Goal: Information Seeking & Learning: Learn about a topic

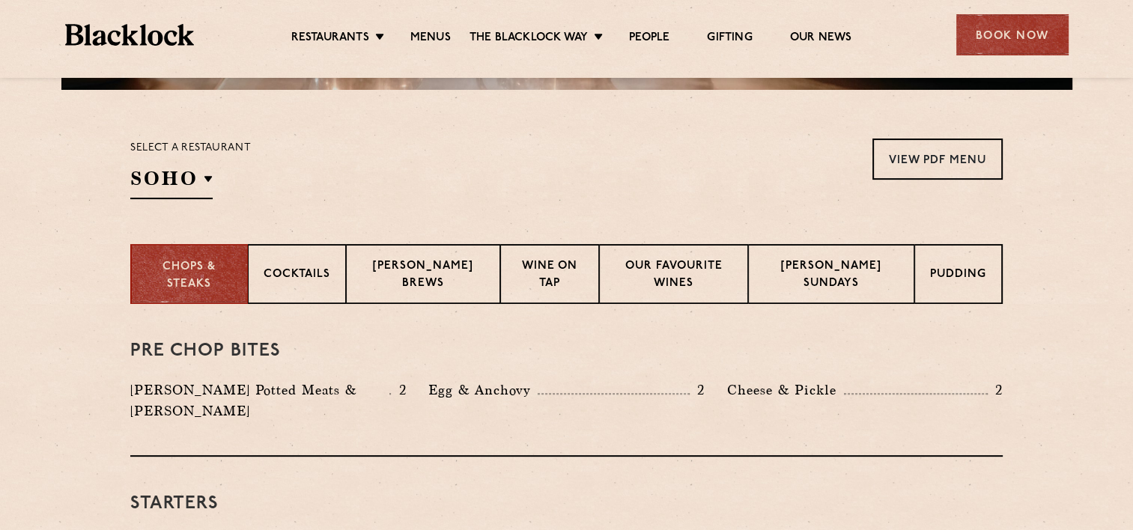
scroll to position [449, 0]
click at [105, 199] on section "Select a restaurant [GEOGRAPHIC_DATA] [GEOGRAPHIC_DATA] [GEOGRAPHIC_DATA] [GEOG…" at bounding box center [566, 167] width 1133 height 154
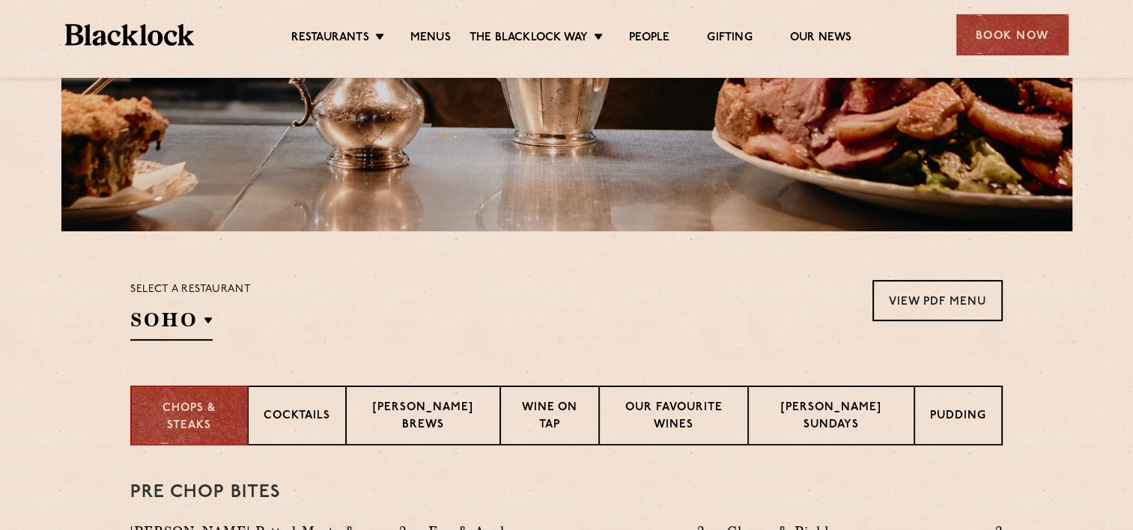
scroll to position [150, 0]
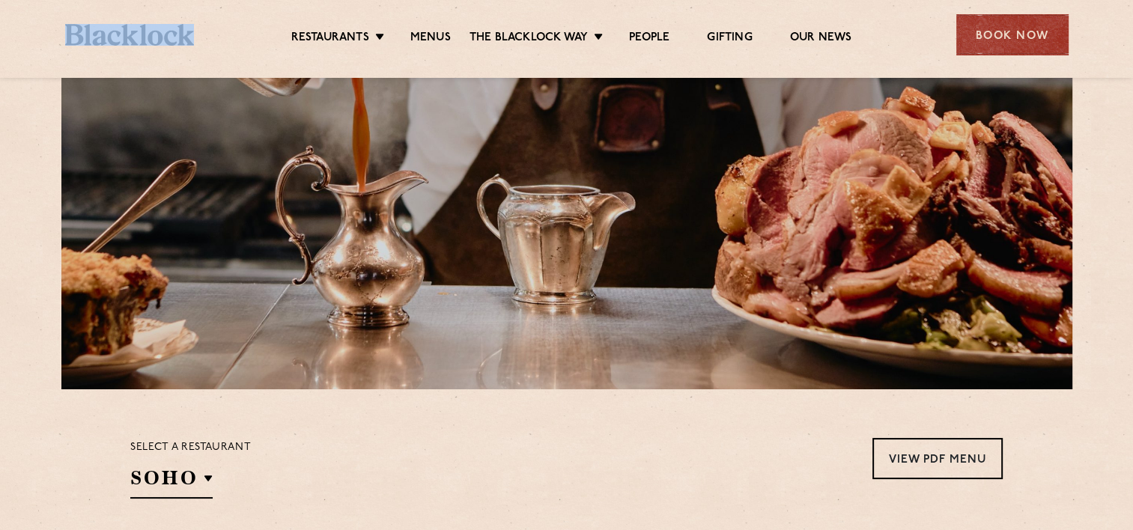
drag, startPoint x: 195, startPoint y: 38, endPoint x: 43, endPoint y: 39, distance: 152.0
click at [43, 39] on div "Restaurants [GEOGRAPHIC_DATA] [GEOGRAPHIC_DATA] [GEOGRAPHIC_DATA] [GEOGRAPHIC_D…" at bounding box center [567, 33] width 1048 height 67
drag, startPoint x: 43, startPoint y: 39, endPoint x: 117, endPoint y: 37, distance: 73.4
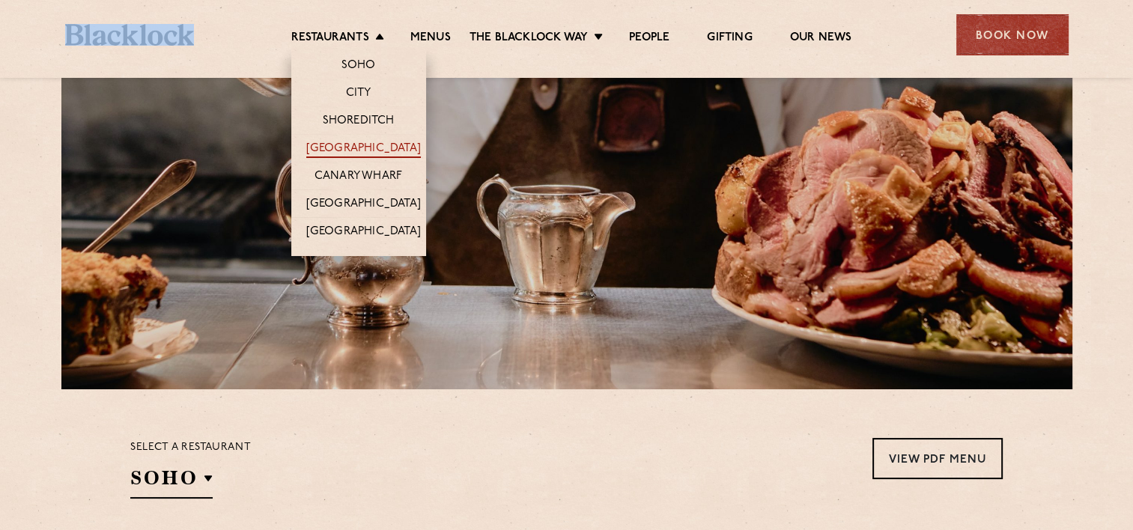
click at [355, 145] on link "[GEOGRAPHIC_DATA]" at bounding box center [363, 150] width 115 height 16
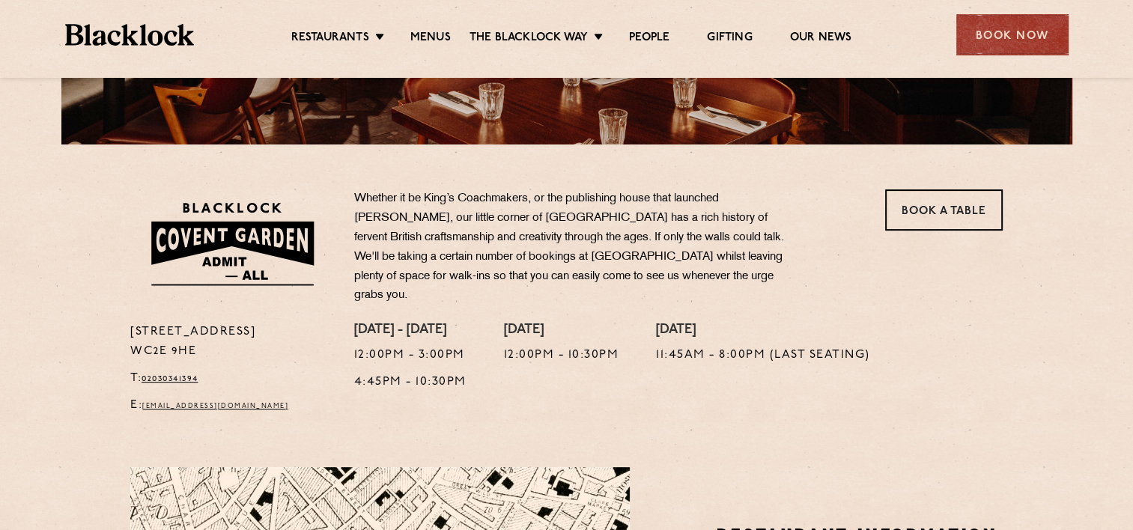
scroll to position [374, 0]
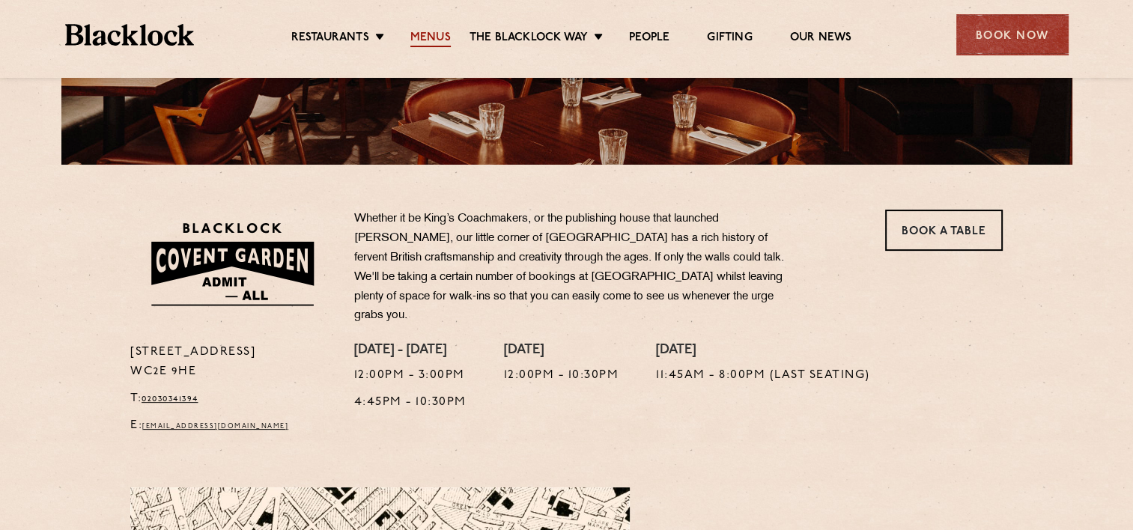
click at [419, 39] on link "Menus" at bounding box center [430, 39] width 40 height 16
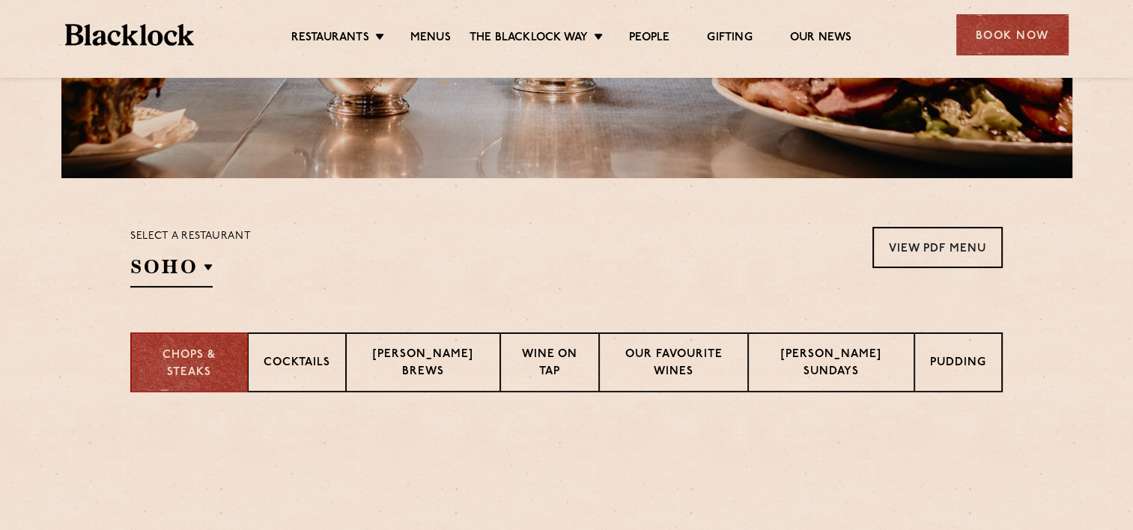
scroll to position [449, 0]
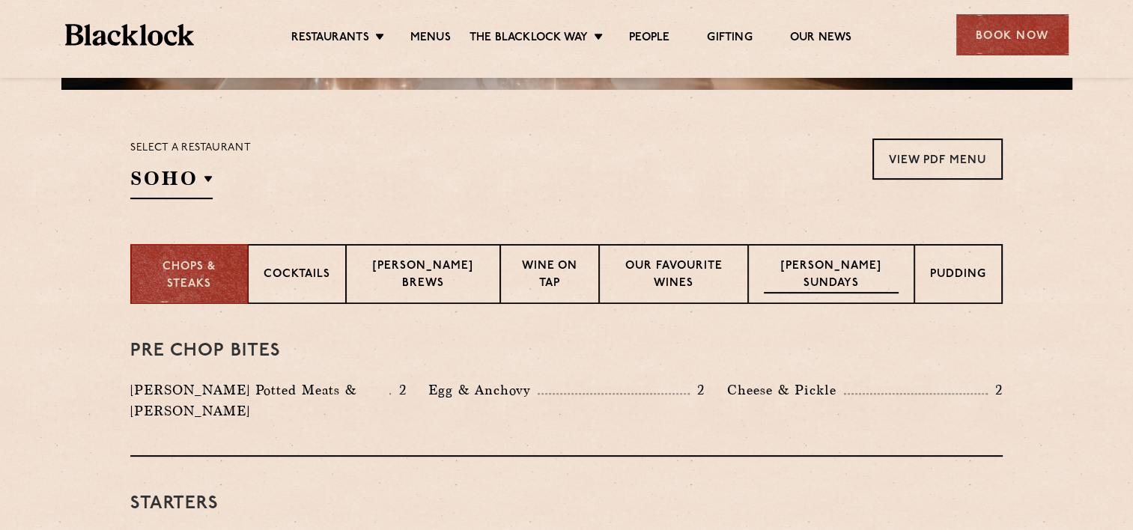
click at [815, 277] on p "[PERSON_NAME] Sundays" at bounding box center [831, 275] width 135 height 35
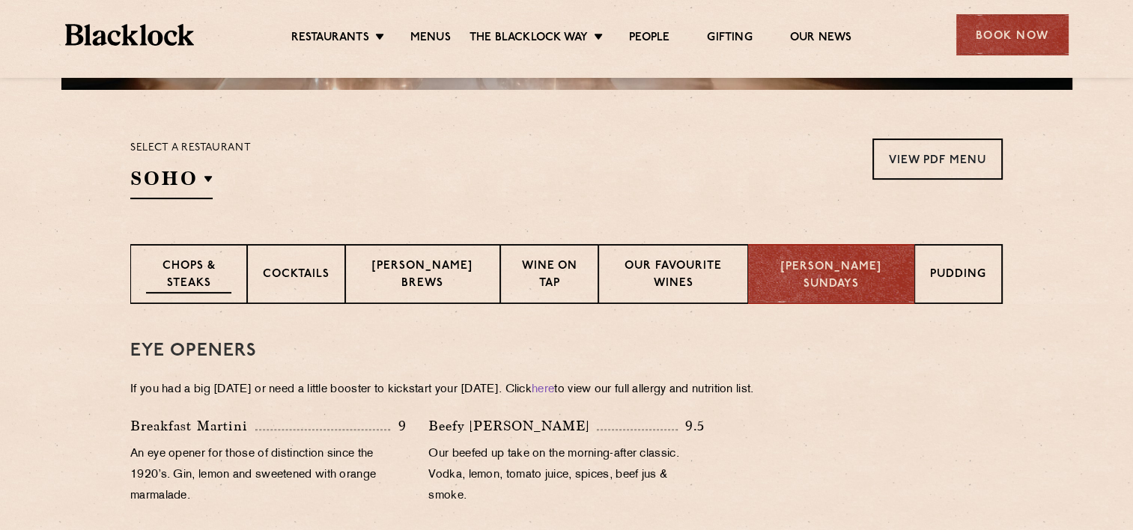
click at [180, 282] on p "Chops & Steaks" at bounding box center [188, 275] width 85 height 35
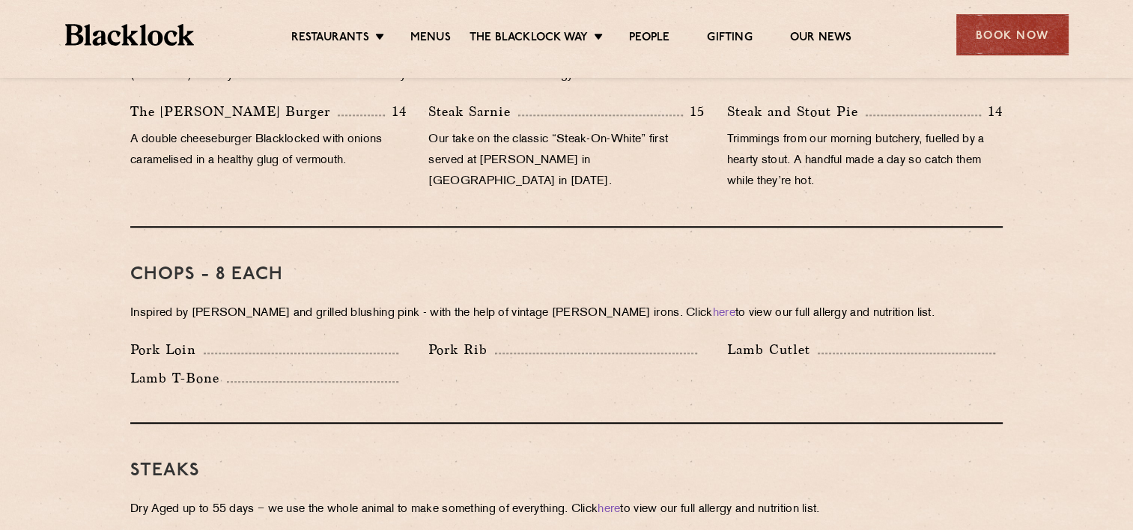
scroll to position [898, 0]
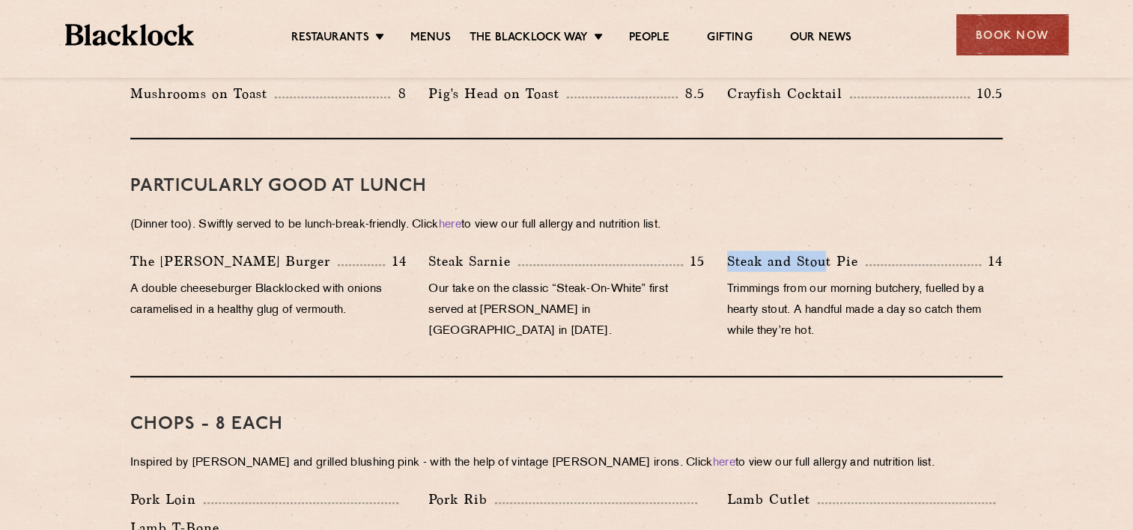
drag, startPoint x: 824, startPoint y: 240, endPoint x: 729, endPoint y: 246, distance: 94.5
click at [729, 251] on p "Steak and Stout Pie" at bounding box center [796, 261] width 139 height 21
drag, startPoint x: 729, startPoint y: 246, endPoint x: 744, endPoint y: 246, distance: 15.0
click at [734, 315] on p "Trimmings from our morning butchery, fuelled by a hearty stout. A handful made …" at bounding box center [865, 310] width 276 height 63
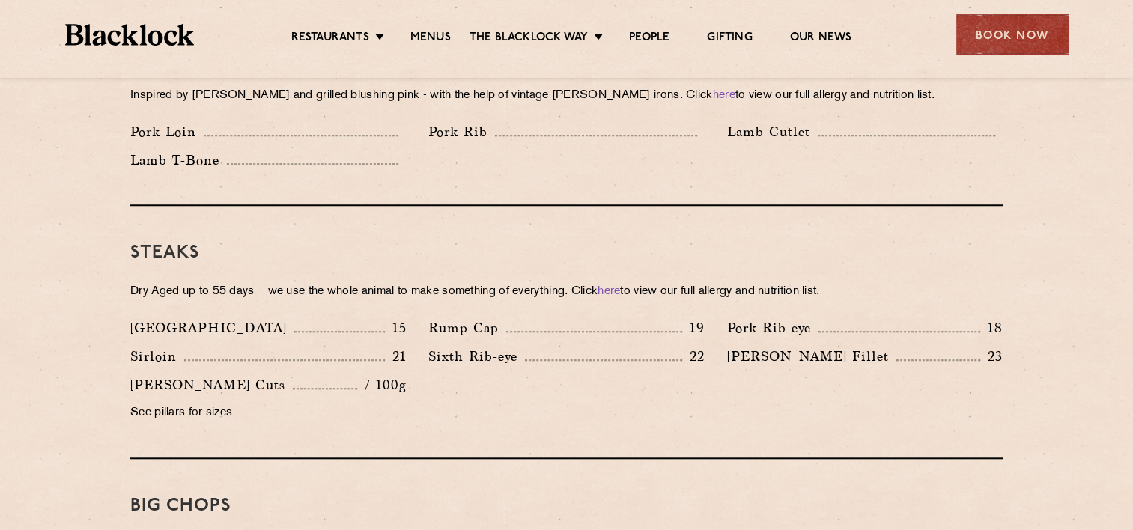
scroll to position [1273, 0]
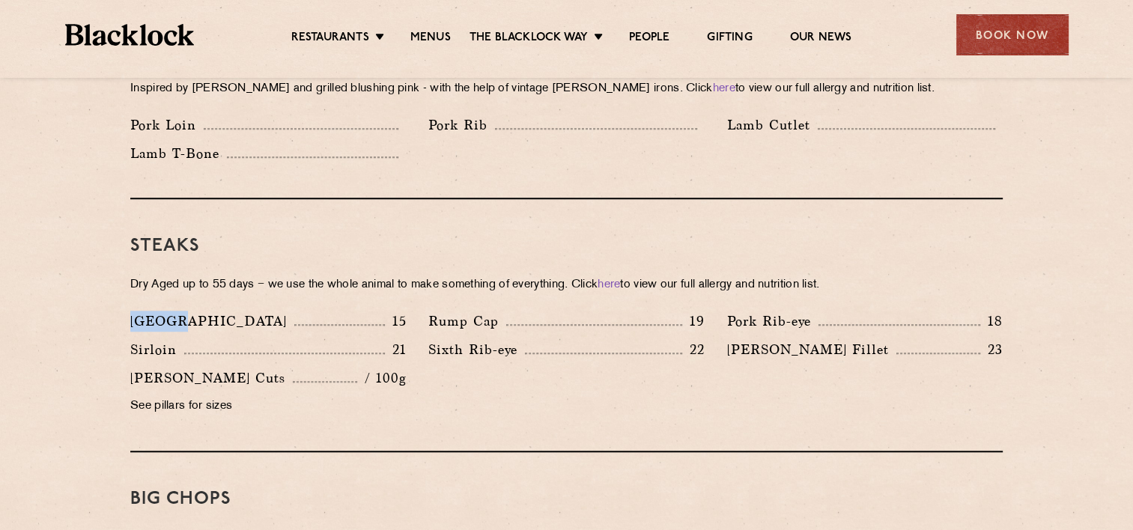
drag, startPoint x: 129, startPoint y: 297, endPoint x: 180, endPoint y: 301, distance: 51.0
click at [180, 311] on div "Denver 15" at bounding box center [268, 325] width 298 height 28
drag, startPoint x: 180, startPoint y: 301, endPoint x: 172, endPoint y: 299, distance: 7.8
click at [120, 311] on div "Denver 15" at bounding box center [268, 325] width 298 height 28
drag, startPoint x: 497, startPoint y: 296, endPoint x: 423, endPoint y: 303, distance: 74.4
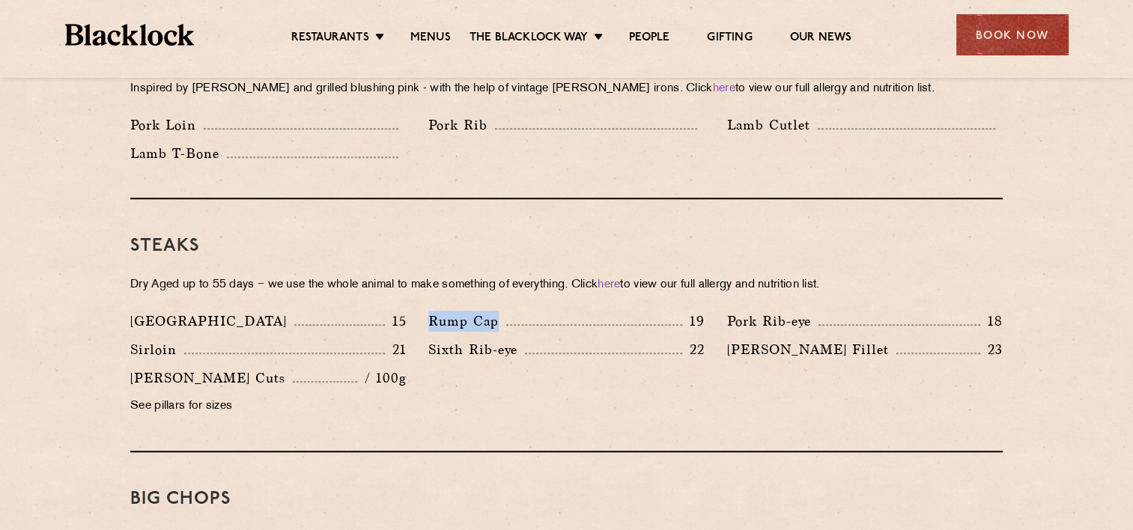
click at [423, 311] on div "Rump Cap 19" at bounding box center [566, 325] width 298 height 28
drag, startPoint x: 423, startPoint y: 303, endPoint x: 450, endPoint y: 301, distance: 27.0
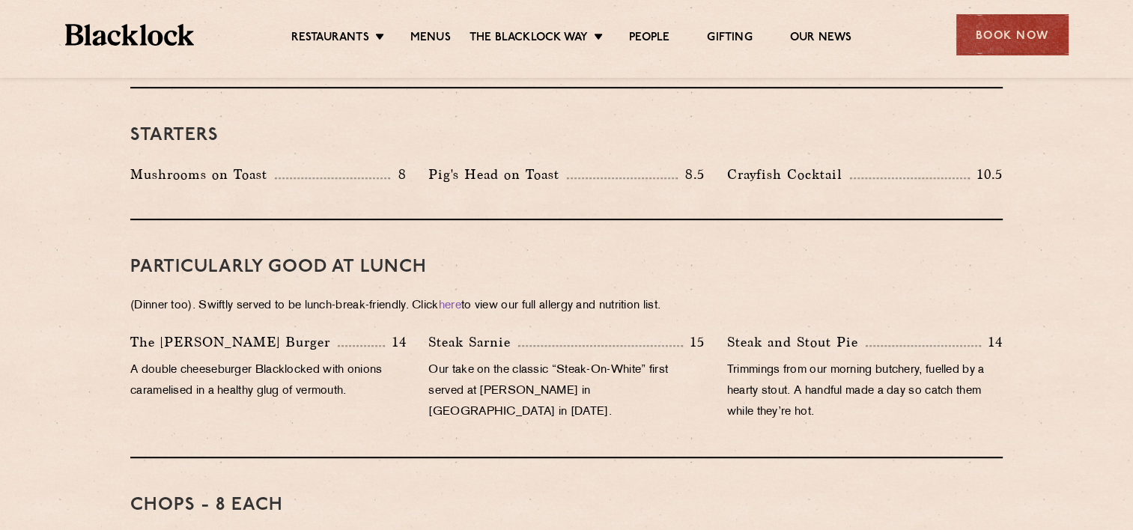
scroll to position [973, 0]
